Goal: Obtain resource: Download file/media

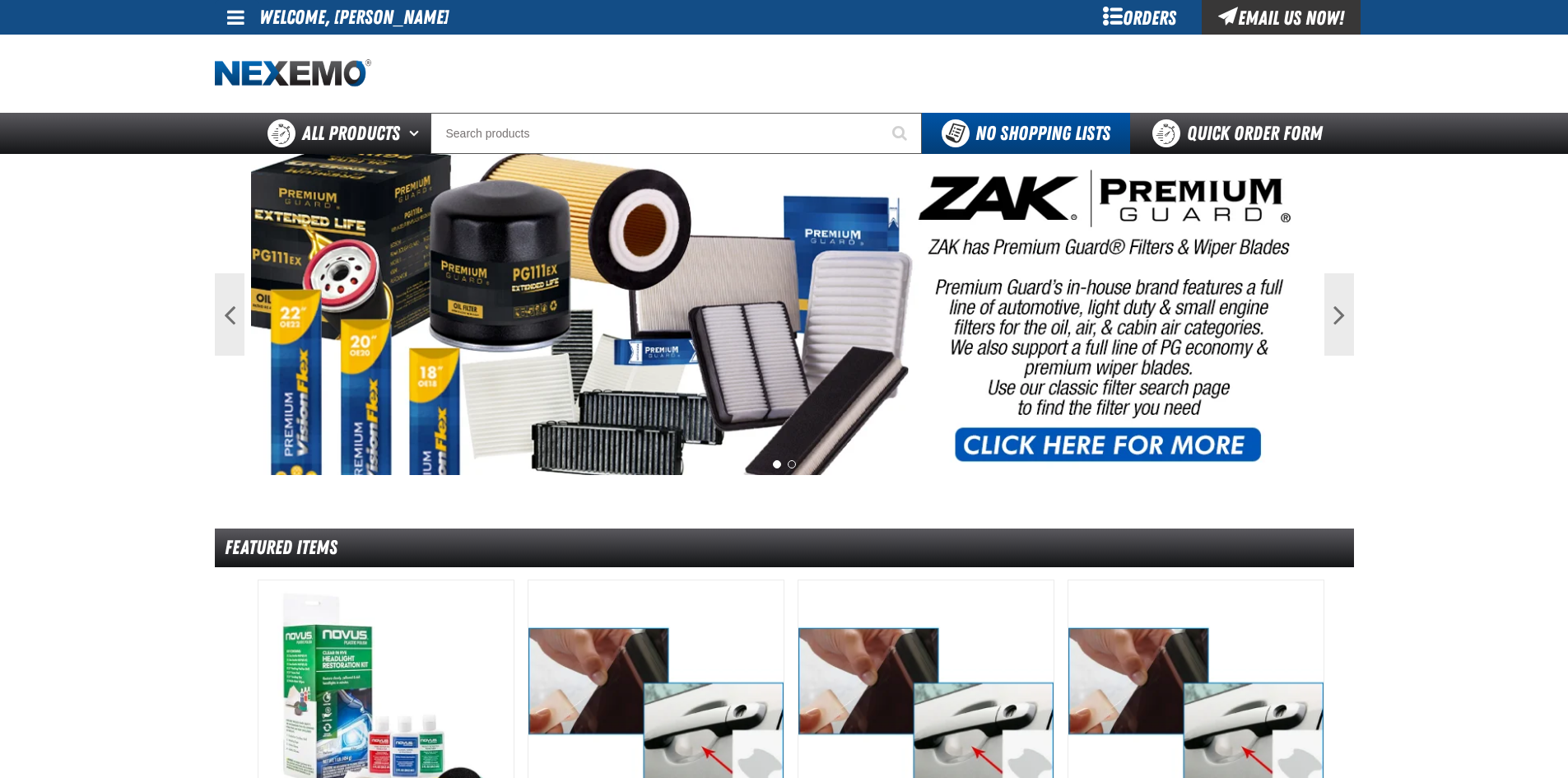
click at [228, 14] on span at bounding box center [235, 17] width 17 height 20
click at [259, 52] on link "My Account My Account" at bounding box center [259, 49] width 74 height 16
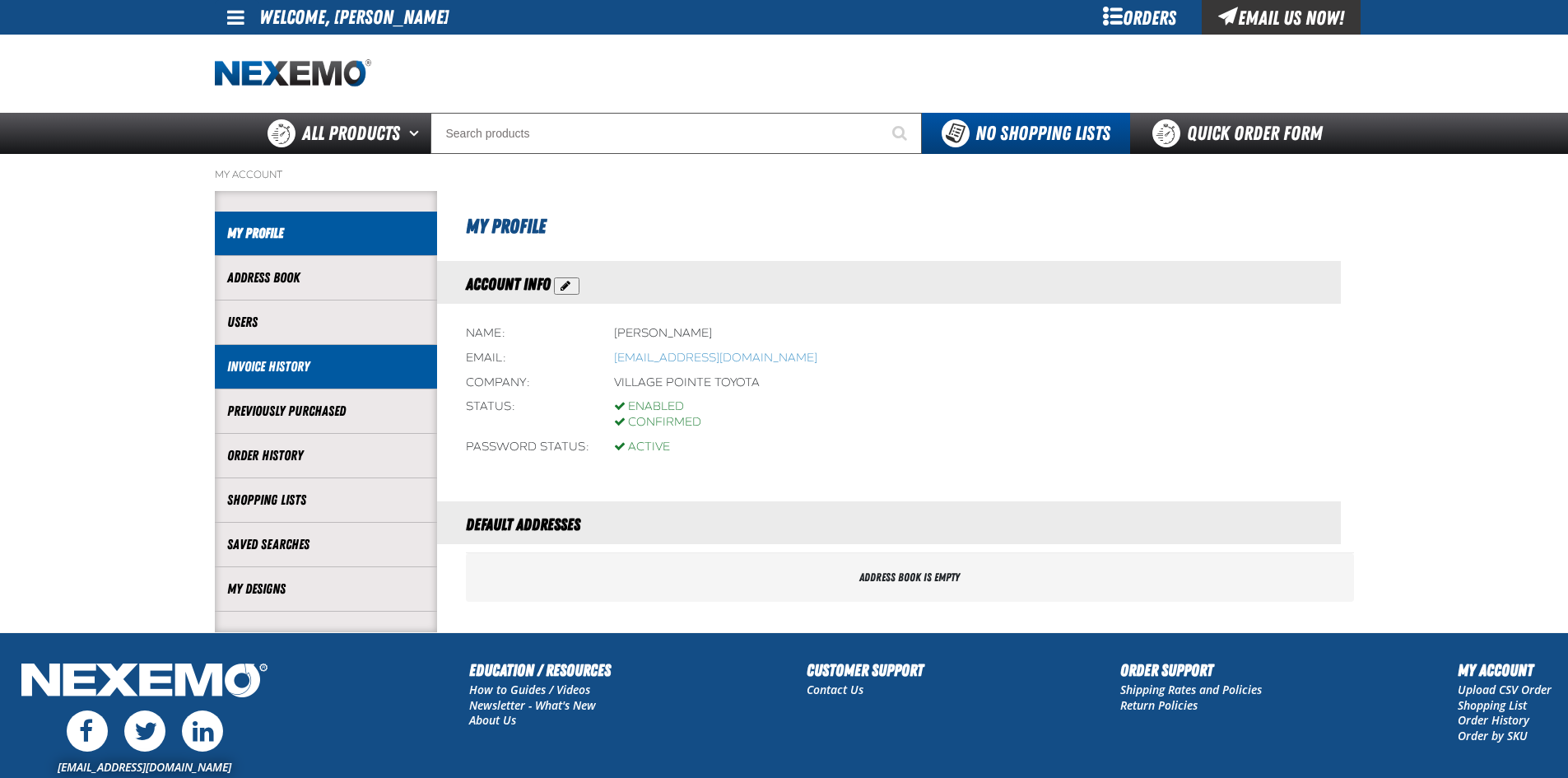
click at [290, 369] on link "Invoice History" at bounding box center [325, 366] width 198 height 19
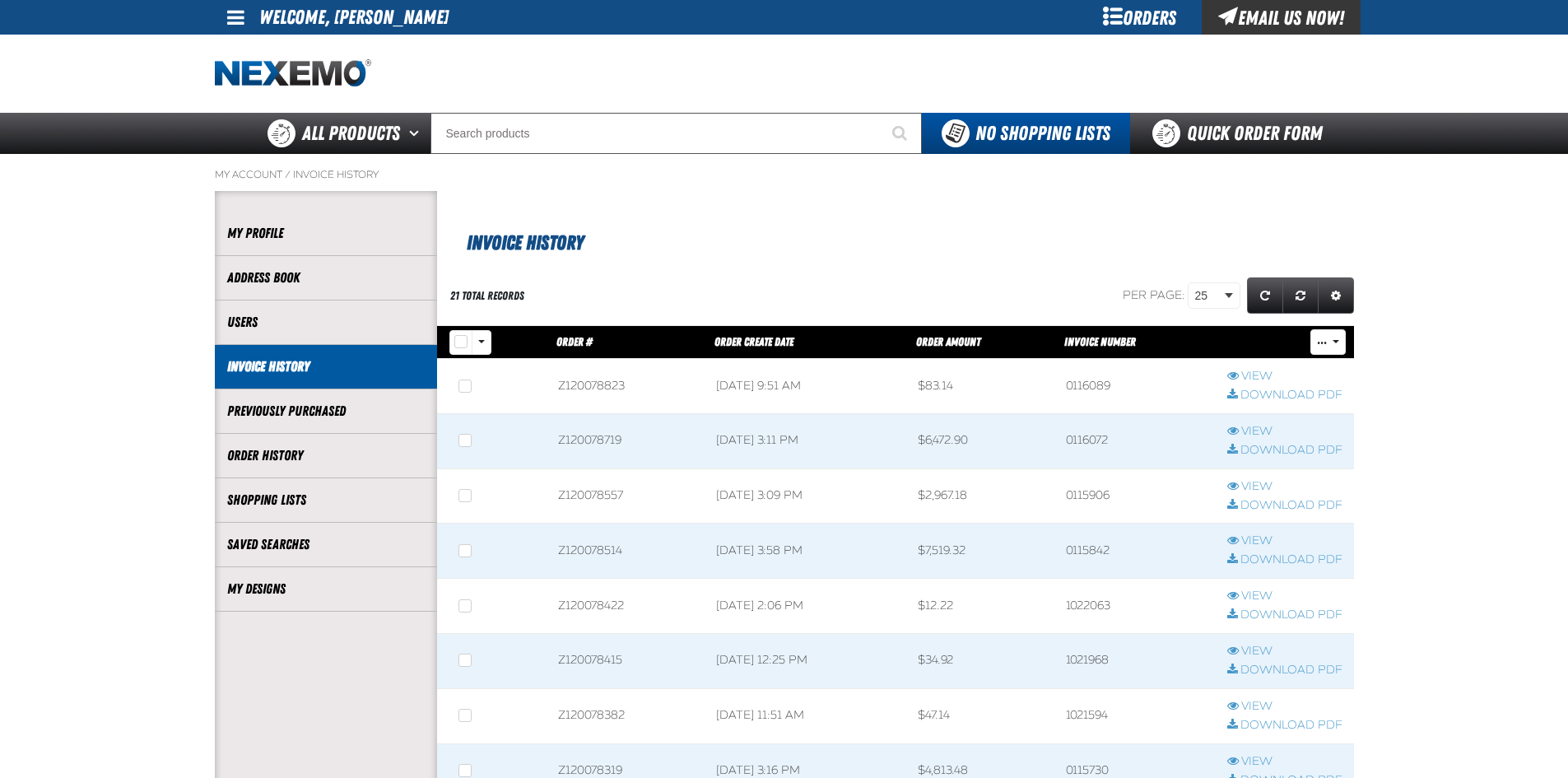
scroll to position [1, 1]
click at [1258, 445] on link "Download PDF" at bounding box center [1285, 451] width 115 height 16
